Goal: Navigation & Orientation: Understand site structure

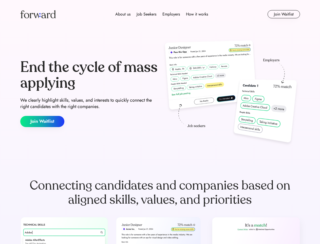
click at [160, 122] on div "End the cycle of mass applying We clearly highlight skills, values, and interes…" at bounding box center [160, 93] width 280 height 109
click at [160, 14] on div "About us Job Seekers Employers How it works" at bounding box center [162, 14] width 200 height 6
click at [38, 14] on img at bounding box center [38, 14] width 36 height 8
click at [162, 14] on div "About us Job Seekers Employers How it works" at bounding box center [162, 14] width 200 height 6
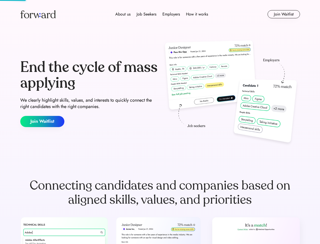
click at [123, 14] on div "About us" at bounding box center [122, 14] width 15 height 6
click at [147, 14] on div "Job Seekers" at bounding box center [147, 14] width 20 height 6
click at [171, 14] on div "Employers" at bounding box center [172, 14] width 18 height 6
click at [197, 14] on div "How it works" at bounding box center [197, 14] width 22 height 6
click at [284, 14] on button "Join Waitlist" at bounding box center [284, 14] width 32 height 8
